Goal: Book appointment/travel/reservation

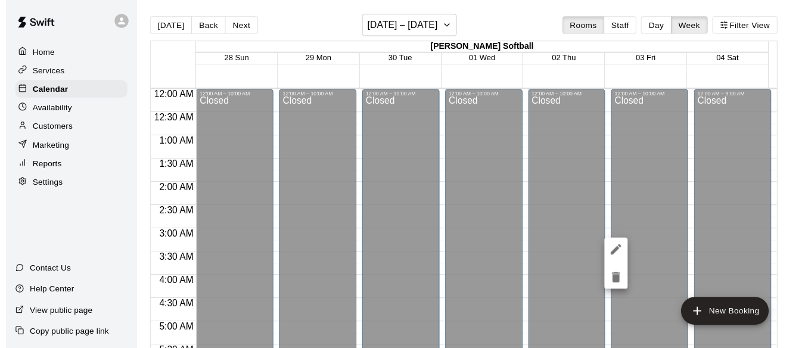
scroll to position [707, 0]
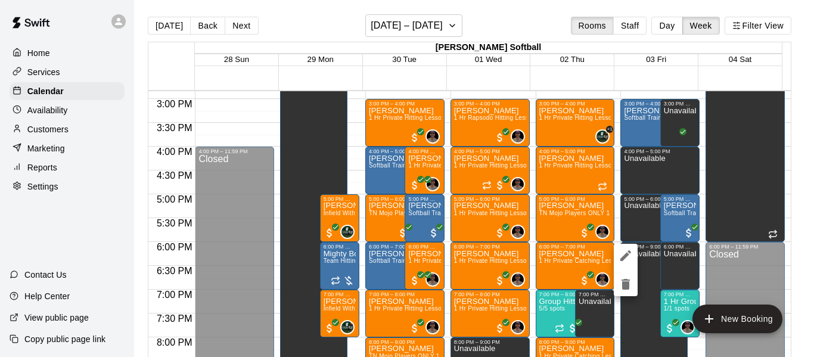
click at [160, 26] on div at bounding box center [407, 178] width 814 height 357
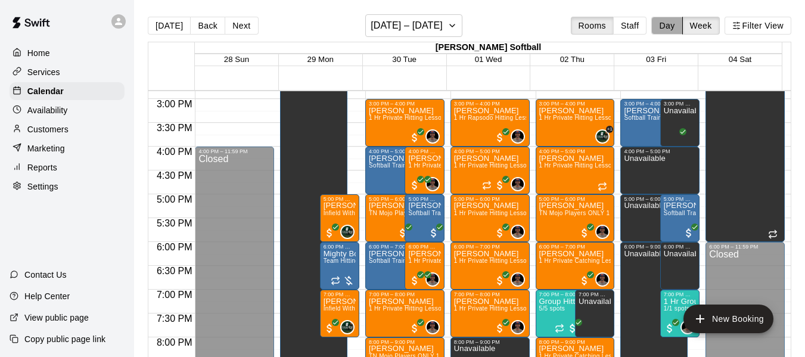
click at [670, 27] on button "Day" at bounding box center [666, 26] width 31 height 18
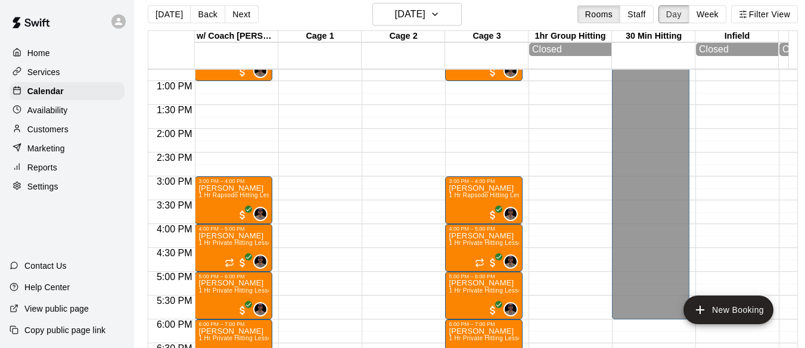
scroll to position [0, 0]
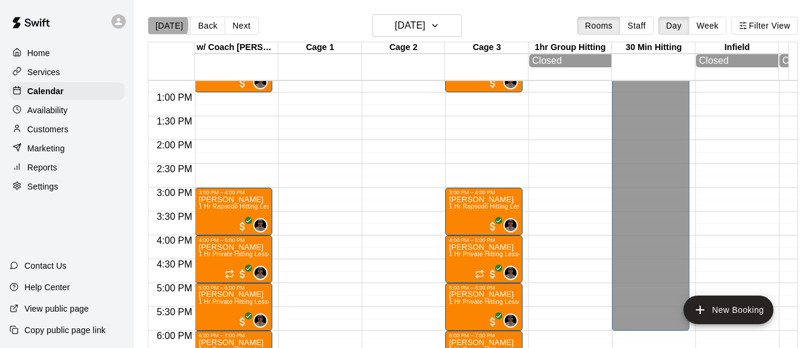
click at [160, 25] on button "[DATE]" at bounding box center [169, 26] width 43 height 18
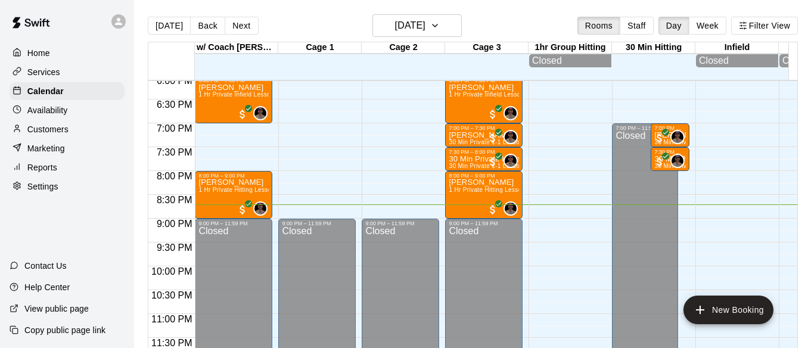
scroll to position [867, 0]
click at [235, 31] on button "Next" at bounding box center [241, 26] width 33 height 18
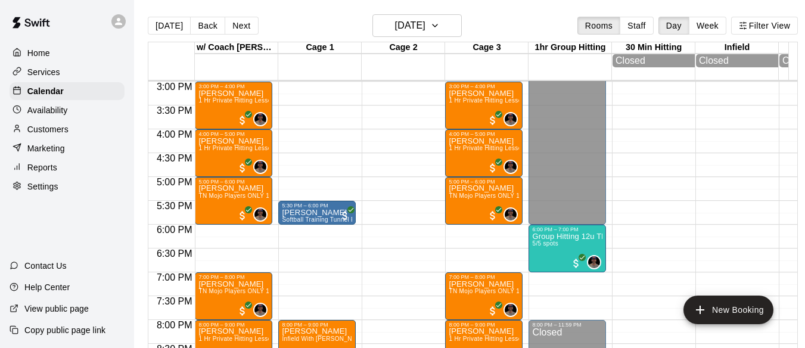
scroll to position [728, 0]
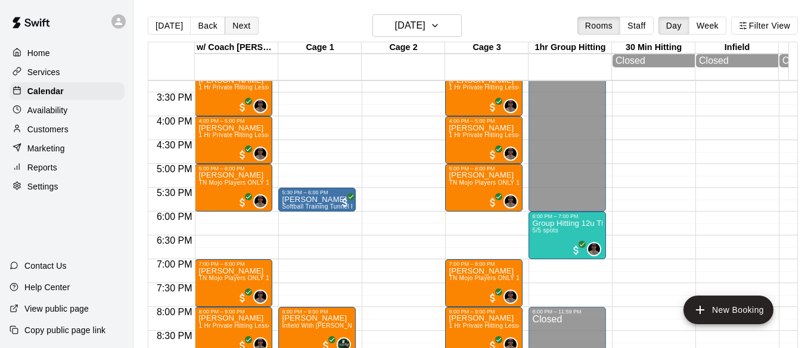
click at [241, 24] on button "Next" at bounding box center [241, 26] width 33 height 18
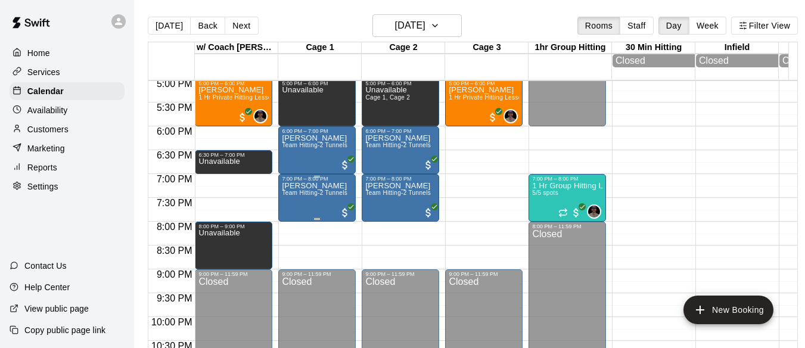
scroll to position [847, 0]
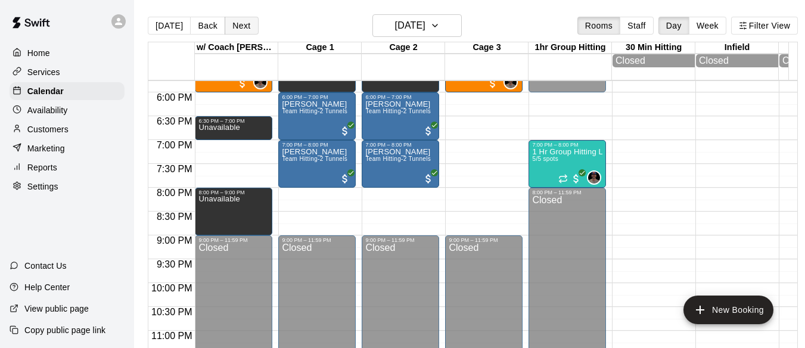
click at [238, 27] on button "Next" at bounding box center [241, 26] width 33 height 18
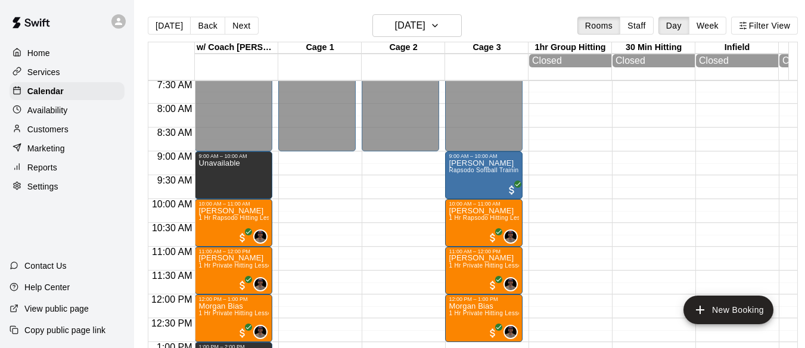
scroll to position [350, 0]
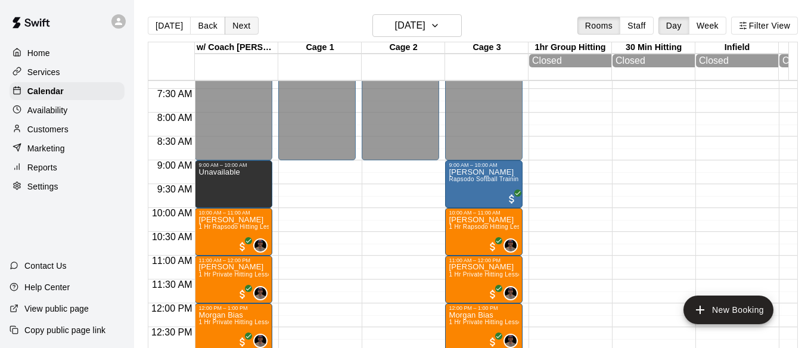
click at [235, 29] on button "Next" at bounding box center [241, 26] width 33 height 18
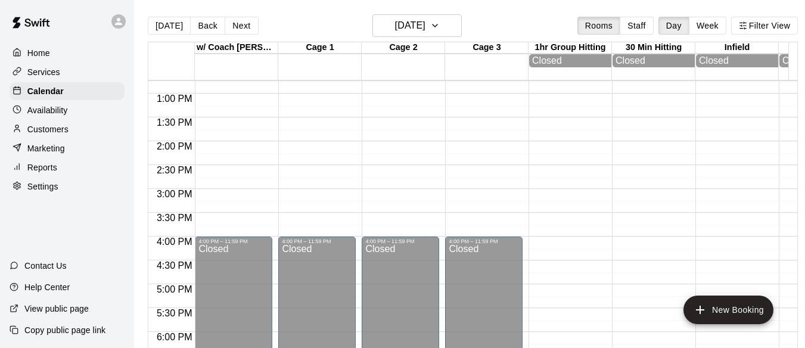
scroll to position [608, 0]
click at [237, 25] on button "Next" at bounding box center [241, 26] width 33 height 18
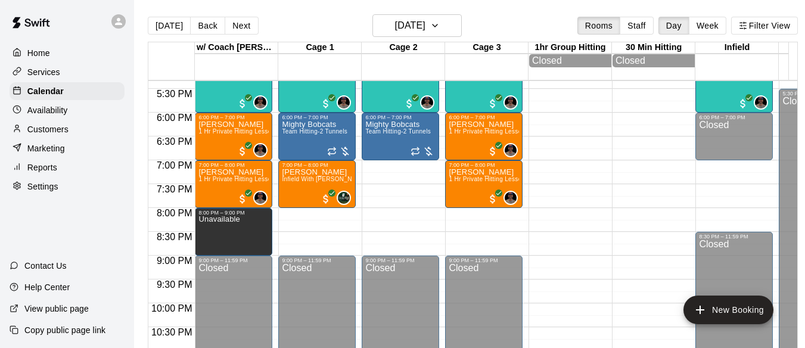
scroll to position [807, 0]
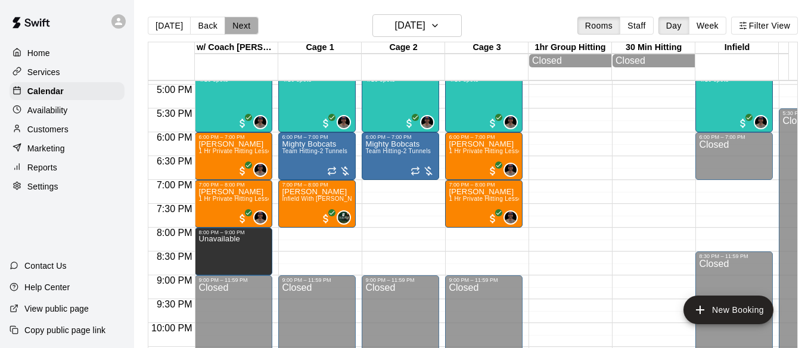
click at [243, 31] on button "Next" at bounding box center [241, 26] width 33 height 18
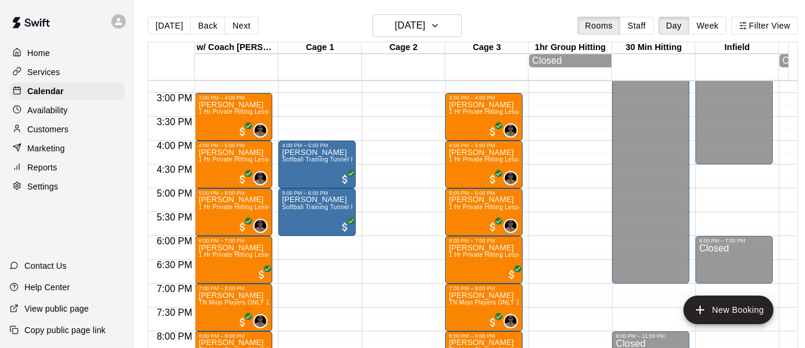
scroll to position [707, 0]
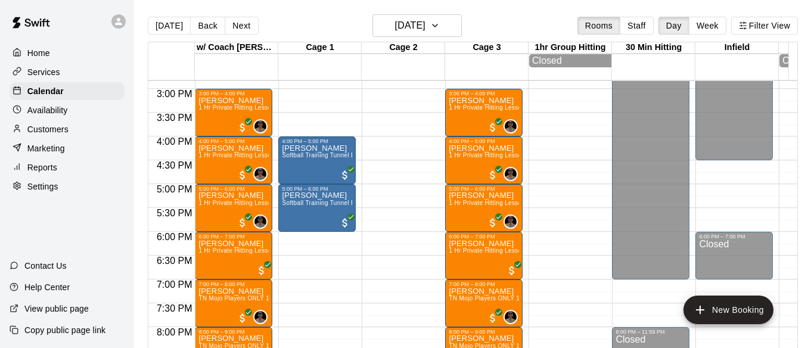
click at [240, 26] on button "Next" at bounding box center [241, 26] width 33 height 18
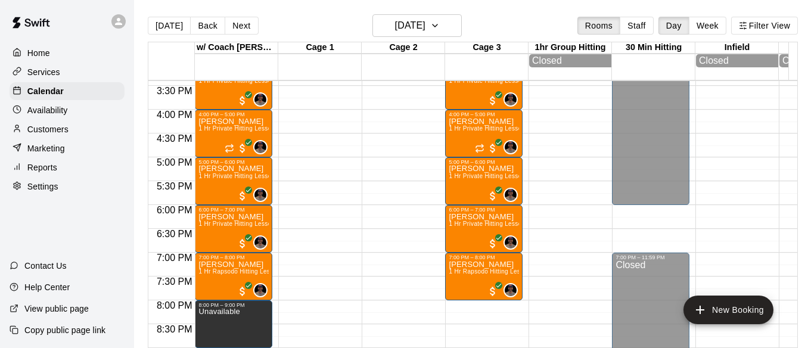
scroll to position [827, 0]
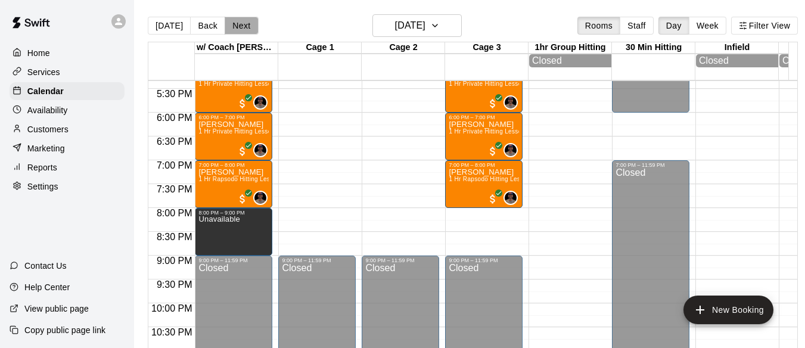
click at [227, 25] on button "Next" at bounding box center [241, 26] width 33 height 18
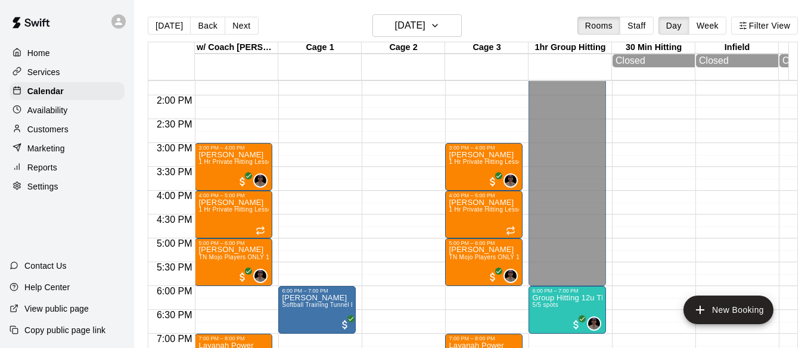
scroll to position [648, 0]
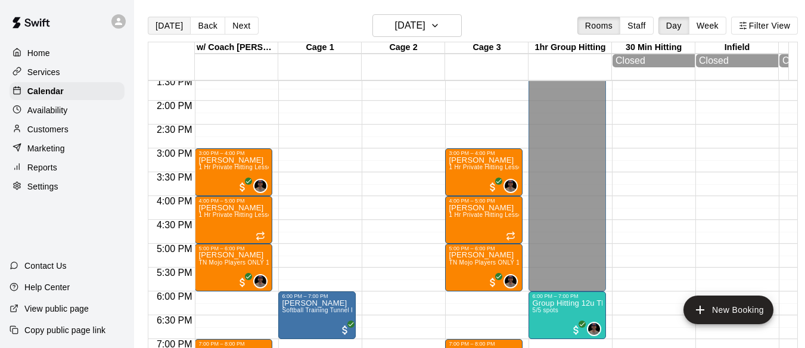
click at [167, 27] on button "[DATE]" at bounding box center [169, 26] width 43 height 18
